Goal: Task Accomplishment & Management: Manage account settings

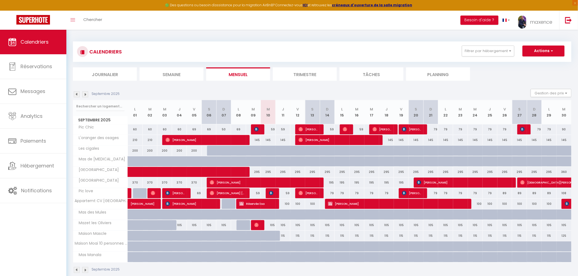
click at [77, 95] on img at bounding box center [77, 94] width 6 height 6
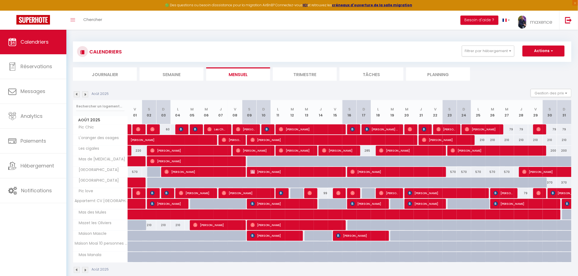
click at [487, 45] on div "CALENDRIERS Filtrer par hébergement Gestion complete Pic Chic L'oranger des osa…" at bounding box center [322, 51] width 498 height 20
click at [488, 55] on button "Filtrer par hébergement" at bounding box center [488, 51] width 52 height 11
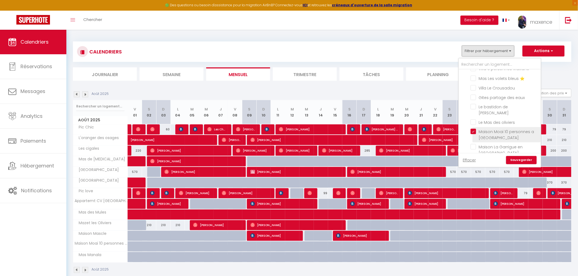
scroll to position [252, 0]
click at [491, 154] on input "Mas du Soleil" at bounding box center [504, 156] width 68 height 5
checkbox input "true"
checkbox input "false"
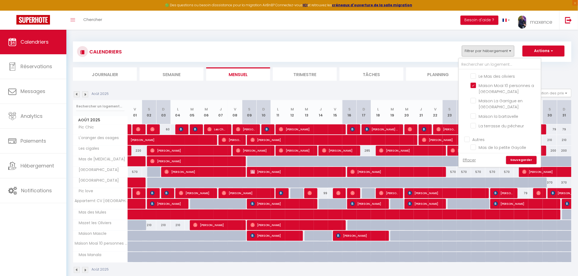
checkbox input "false"
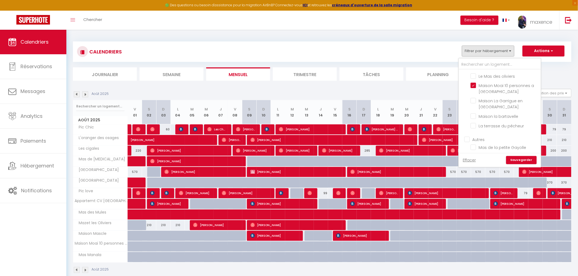
checkbox input "false"
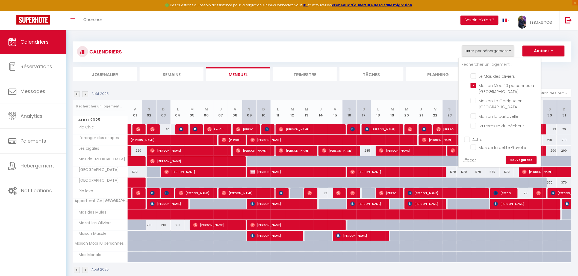
checkbox input "false"
click at [531, 159] on link "Sauvegarder" at bounding box center [521, 160] width 31 height 8
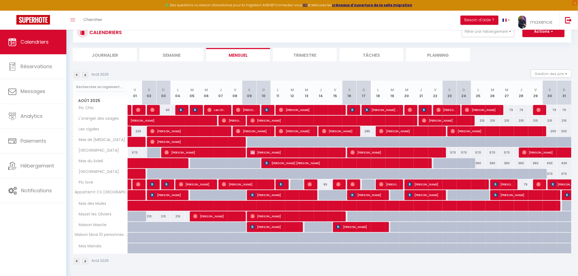
scroll to position [29, 0]
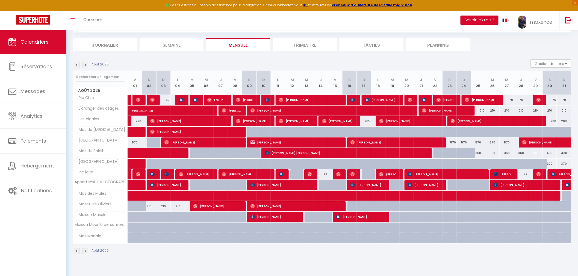
click at [77, 253] on img at bounding box center [77, 251] width 6 height 6
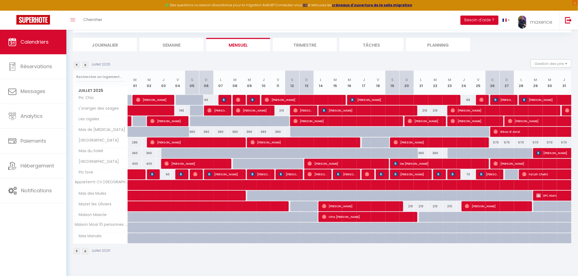
click at [84, 251] on img at bounding box center [85, 251] width 6 height 6
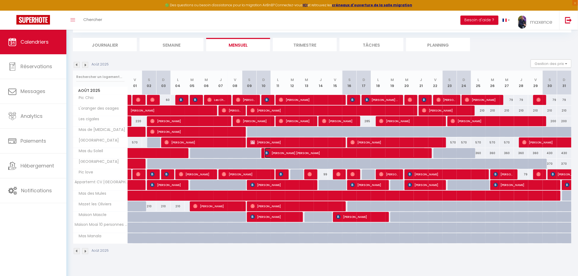
click at [339, 154] on span "Anne Sophie Duteil" at bounding box center [345, 153] width 161 height 10
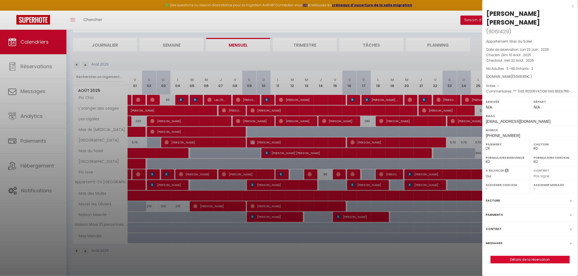
drag, startPoint x: 511, startPoint y: 59, endPoint x: 526, endPoint y: 61, distance: 15.3
click at [526, 74] on span "( 5348.85 € )" at bounding box center [522, 76] width 20 height 5
click at [169, 151] on div at bounding box center [289, 138] width 578 height 276
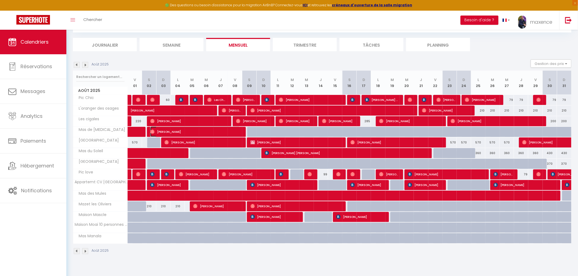
click at [191, 130] on span "Marion Laurent" at bounding box center [195, 132] width 90 height 10
select select "OK"
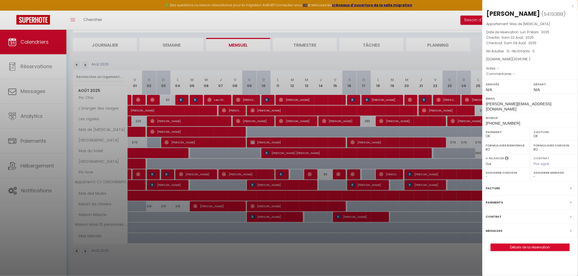
drag, startPoint x: 508, startPoint y: 60, endPoint x: 524, endPoint y: 59, distance: 16.1
click at [524, 59] on span "( 3036.51 € )" at bounding box center [521, 59] width 18 height 5
click at [537, 245] on link "Détails de la réservation" at bounding box center [530, 247] width 79 height 7
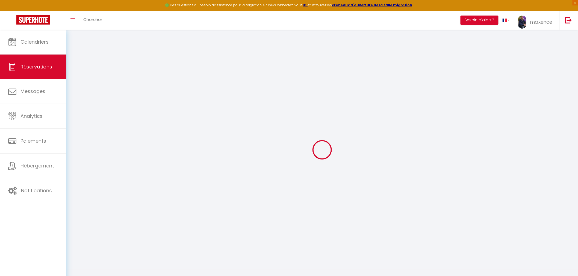
select select
checkbox input "false"
select select
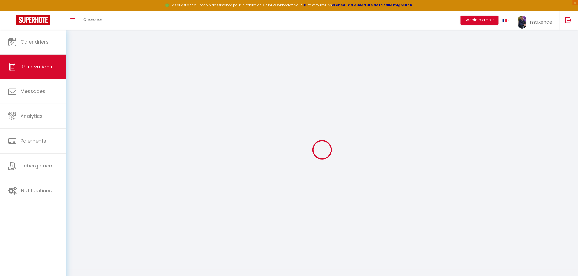
checkbox input "false"
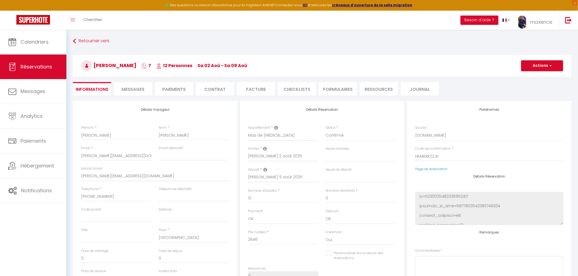
type input "200"
type input "190.51"
select select
checkbox input "false"
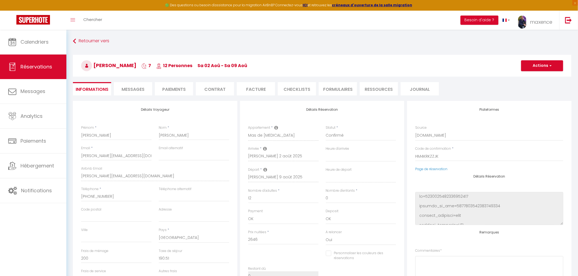
select select
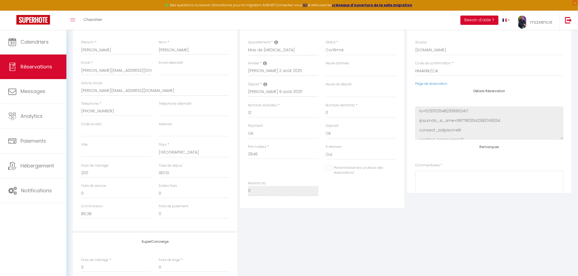
scroll to position [91, 0]
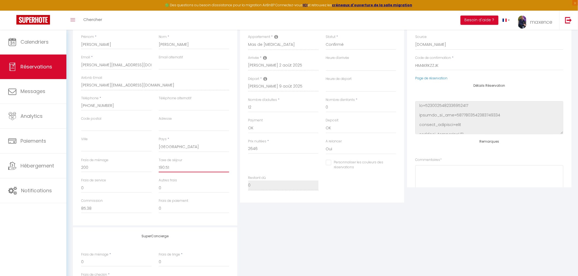
drag, startPoint x: 178, startPoint y: 168, endPoint x: 153, endPoint y: 167, distance: 24.3
click at [153, 167] on div "Frais de ménage 200 Taxe de séjour 190.51" at bounding box center [155, 168] width 155 height 20
click at [179, 165] on input "190.51" at bounding box center [194, 168] width 70 height 10
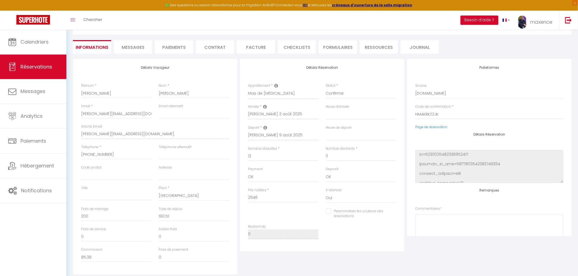
scroll to position [0, 0]
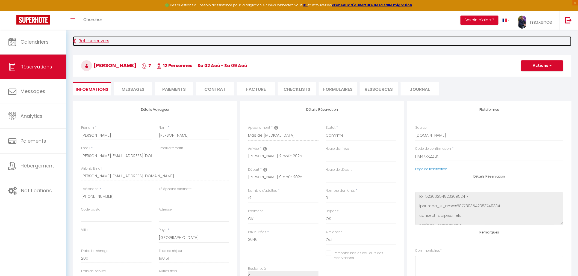
click at [94, 44] on link "Retourner vers" at bounding box center [322, 41] width 498 height 10
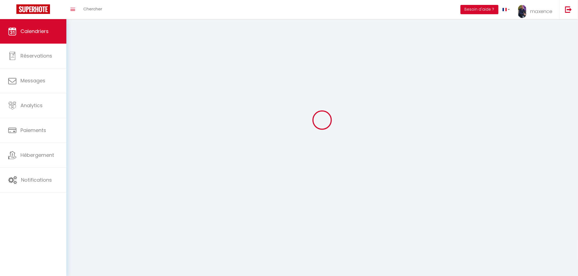
scroll to position [29, 0]
